Goal: Use online tool/utility: Use online tool/utility

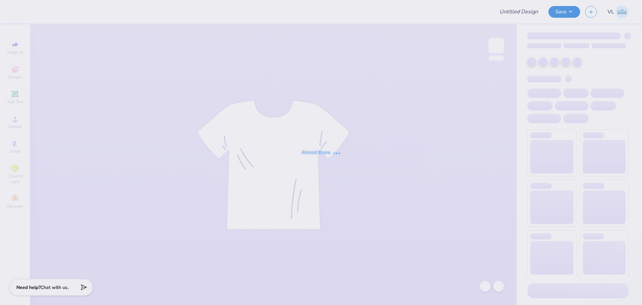
type input "APHI senior dads weekend"
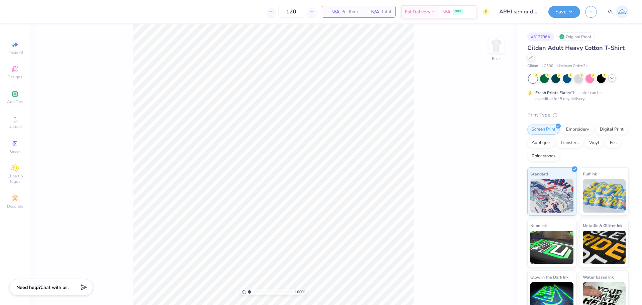
click at [612, 77] on icon at bounding box center [611, 77] width 5 height 5
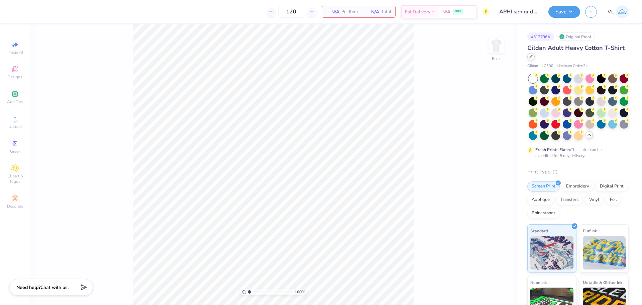
click at [533, 55] on icon at bounding box center [530, 56] width 3 height 3
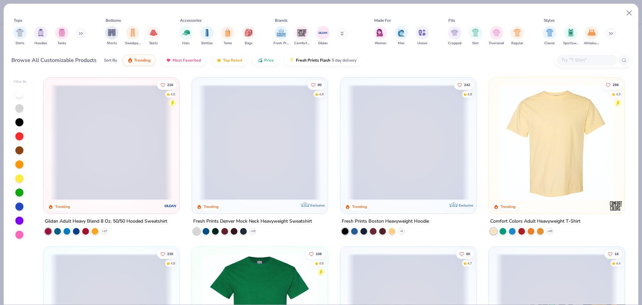
click at [584, 60] on input "text" at bounding box center [586, 60] width 51 height 8
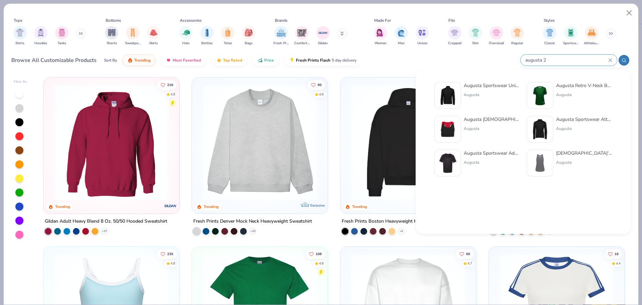
type input "augusta 2"
click at [502, 156] on div "Augusta Sportswear Adult Attain Wicking Short-Sleeve T-Shirt" at bounding box center [492, 152] width 56 height 7
